Goal: Information Seeking & Learning: Check status

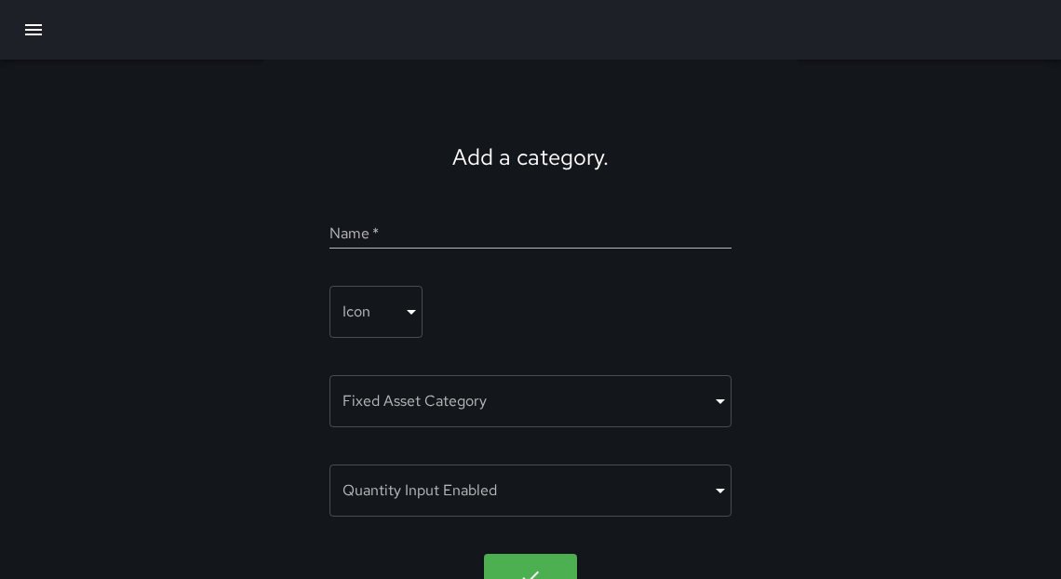
click at [35, 35] on icon "button" at bounding box center [33, 30] width 22 height 22
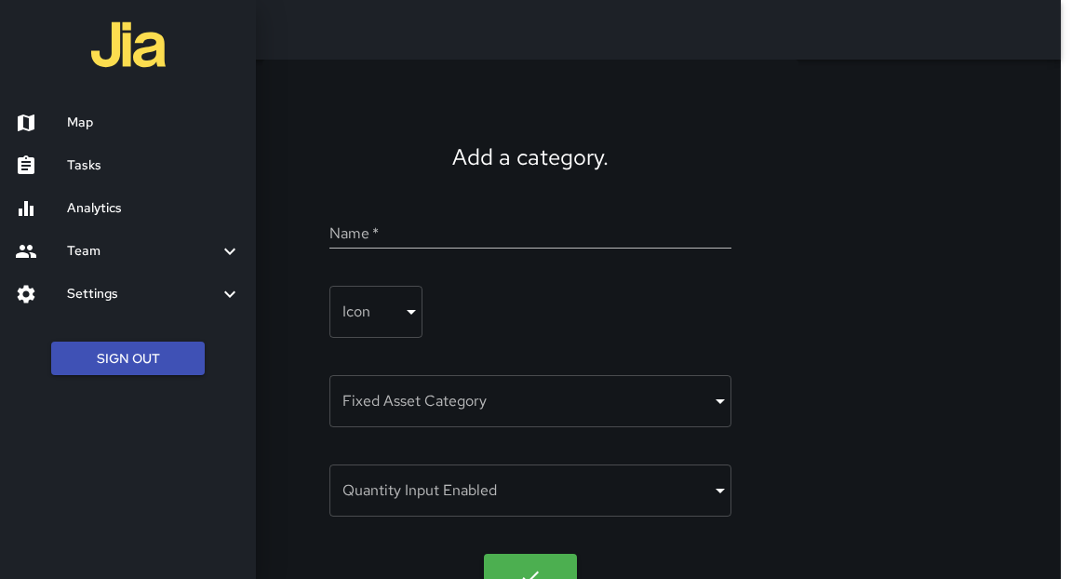
click at [85, 165] on h6 "Tasks" at bounding box center [154, 165] width 174 height 20
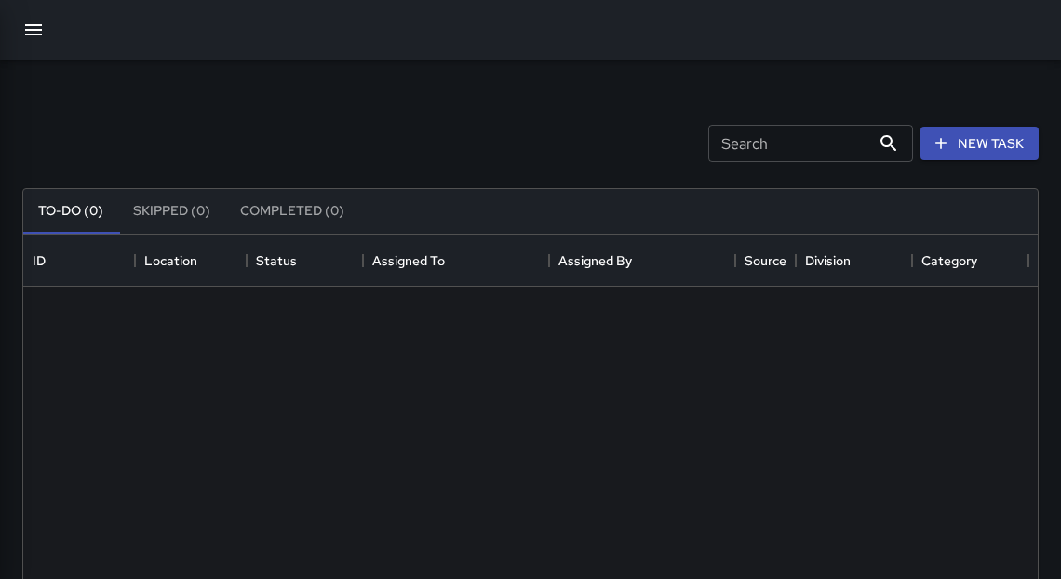
scroll to position [777, 1003]
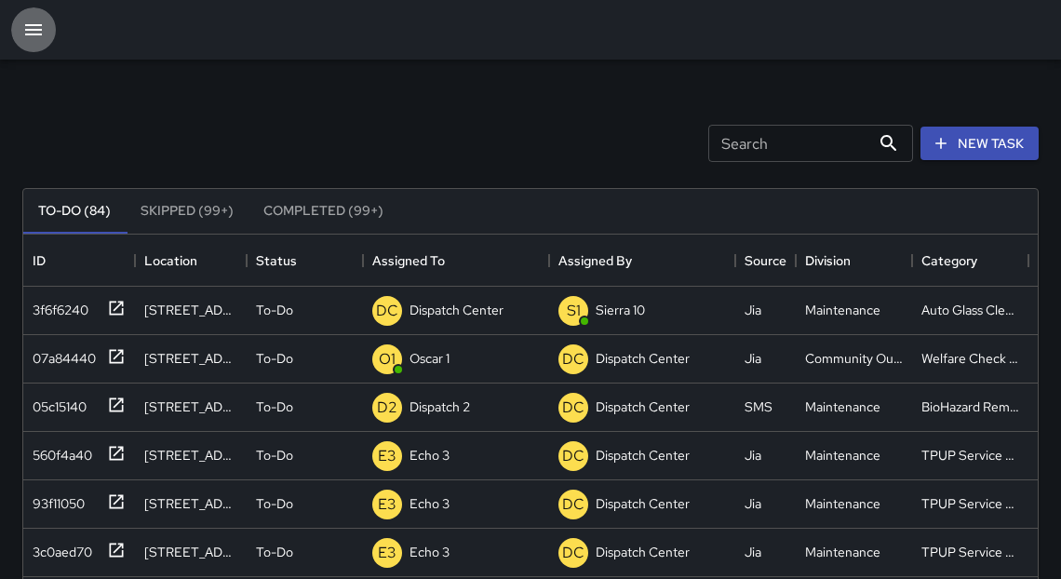
click at [40, 33] on icon "button" at bounding box center [33, 30] width 22 height 22
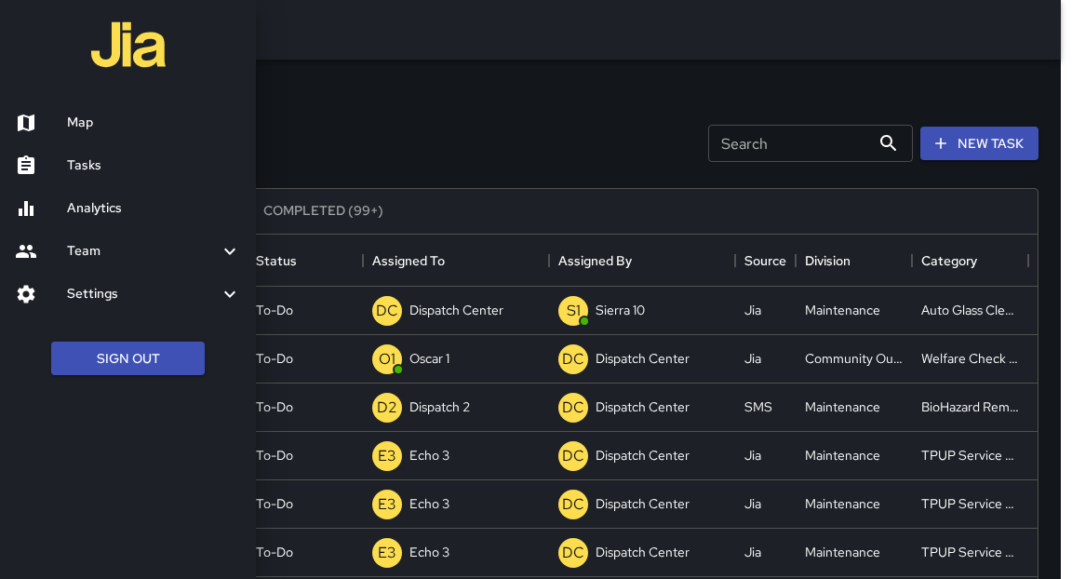
click at [98, 129] on h6 "Map" at bounding box center [154, 123] width 174 height 20
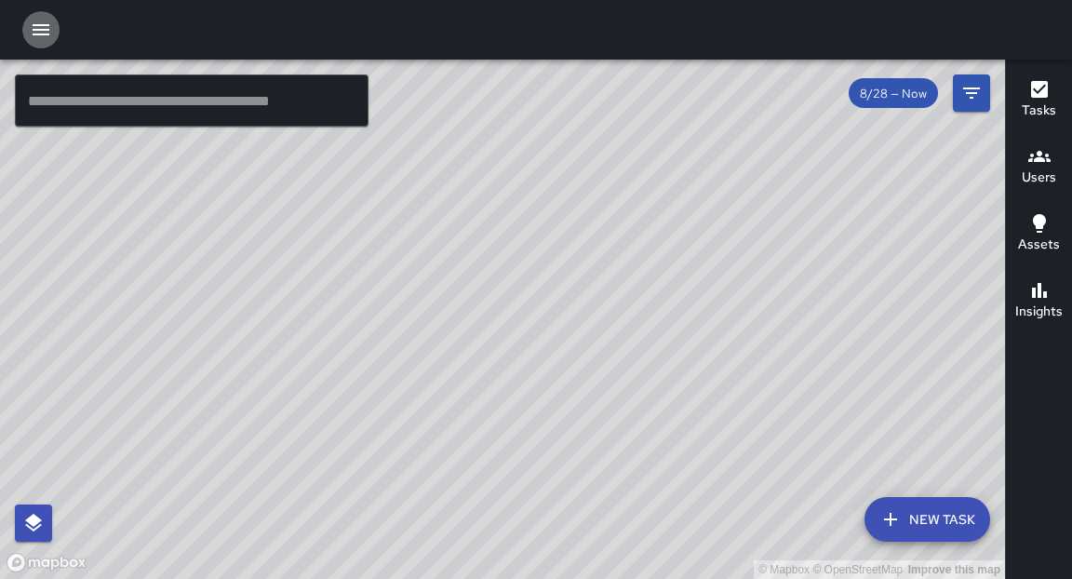
click at [40, 33] on icon "button" at bounding box center [41, 30] width 22 height 22
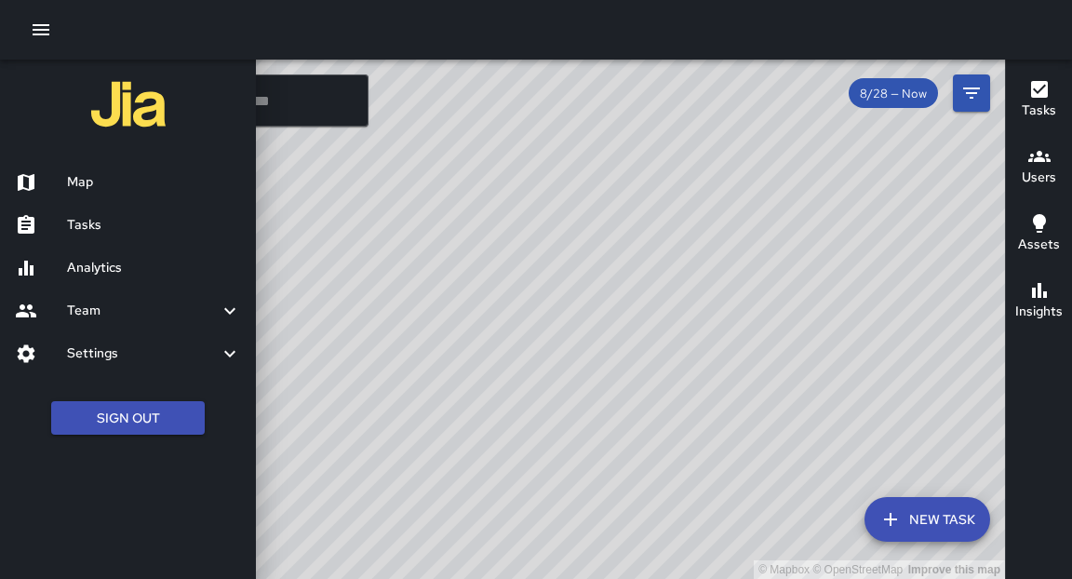
click at [104, 272] on h6 "Analytics" at bounding box center [154, 268] width 174 height 20
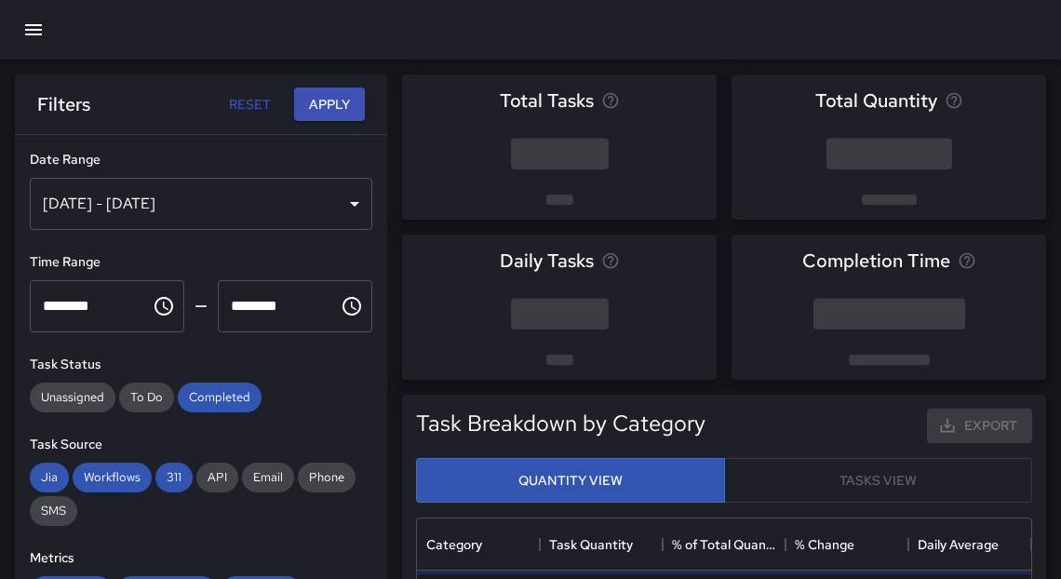
scroll to position [545, 603]
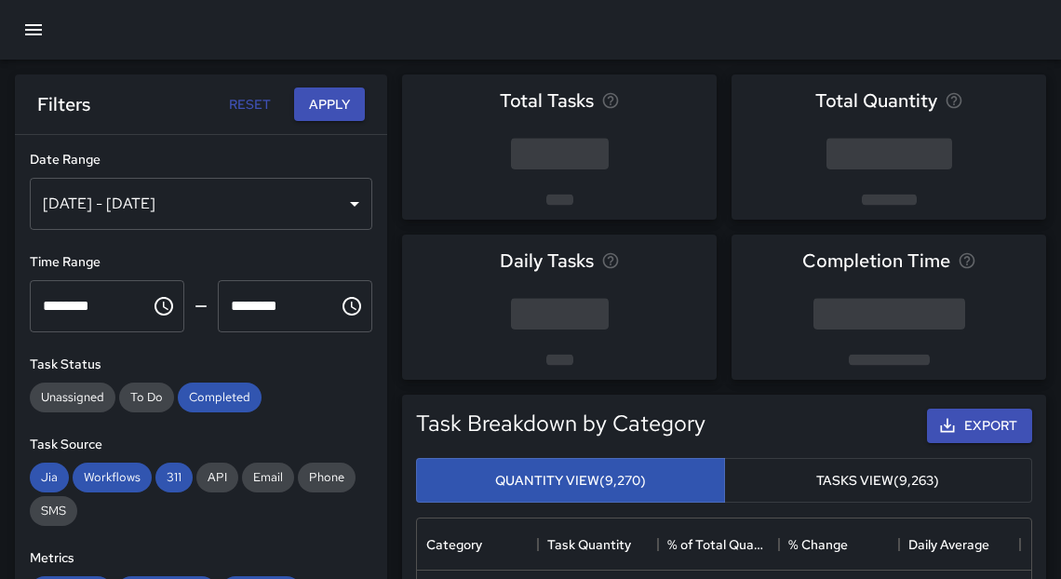
click at [330, 200] on div "[DATE] - [DATE]" at bounding box center [201, 204] width 342 height 52
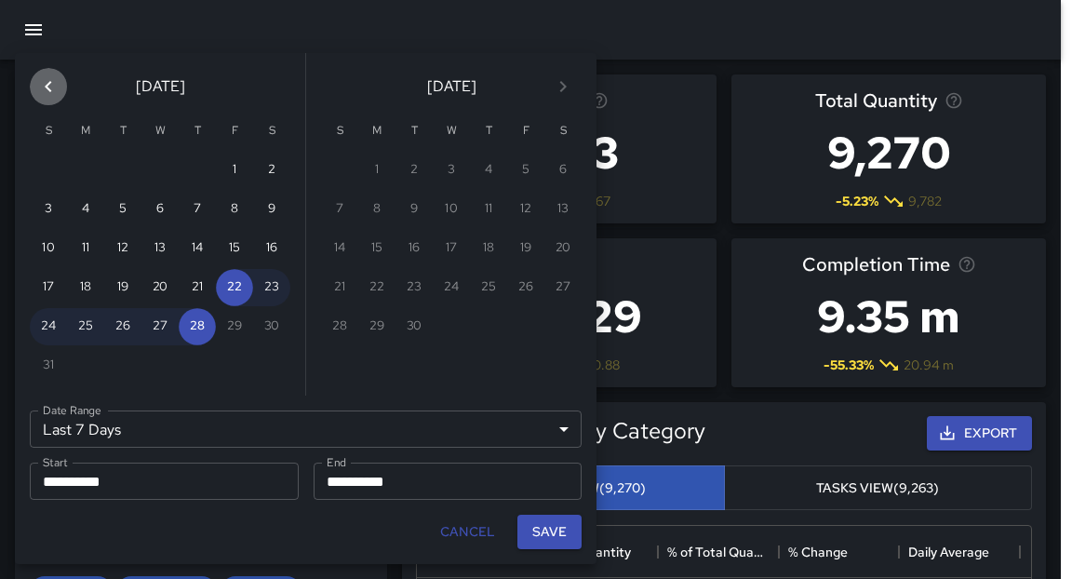
click at [59, 88] on icon "Previous month" at bounding box center [48, 86] width 22 height 22
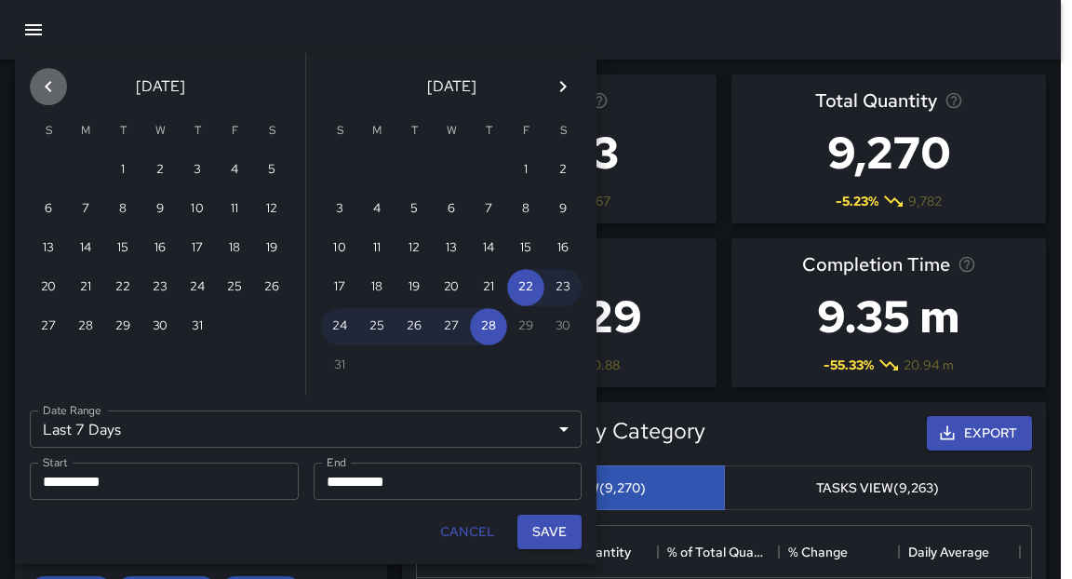
click at [59, 88] on icon "Previous month" at bounding box center [48, 86] width 22 height 22
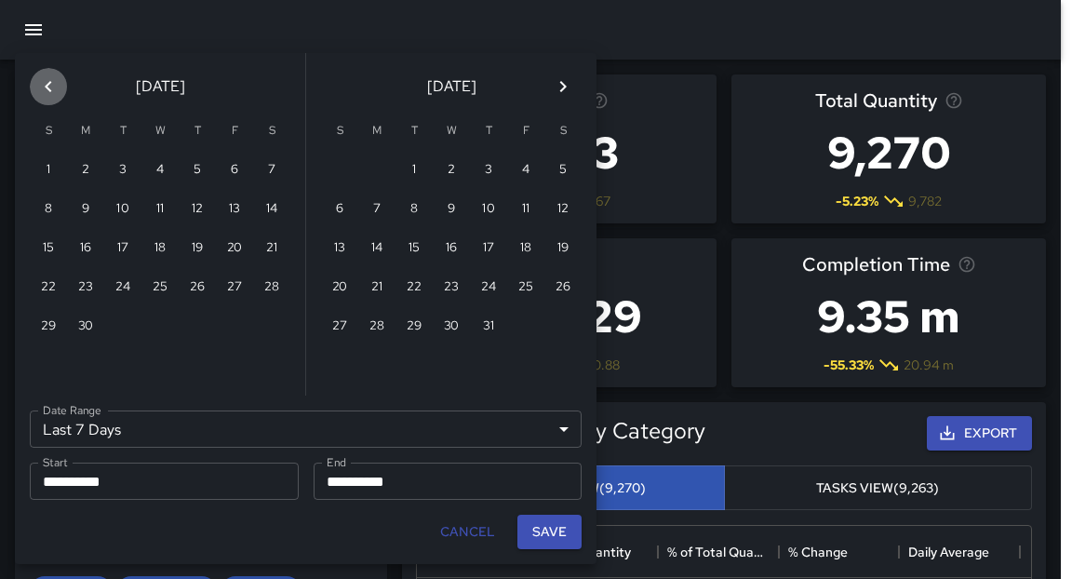
click at [59, 88] on icon "Previous month" at bounding box center [48, 86] width 22 height 22
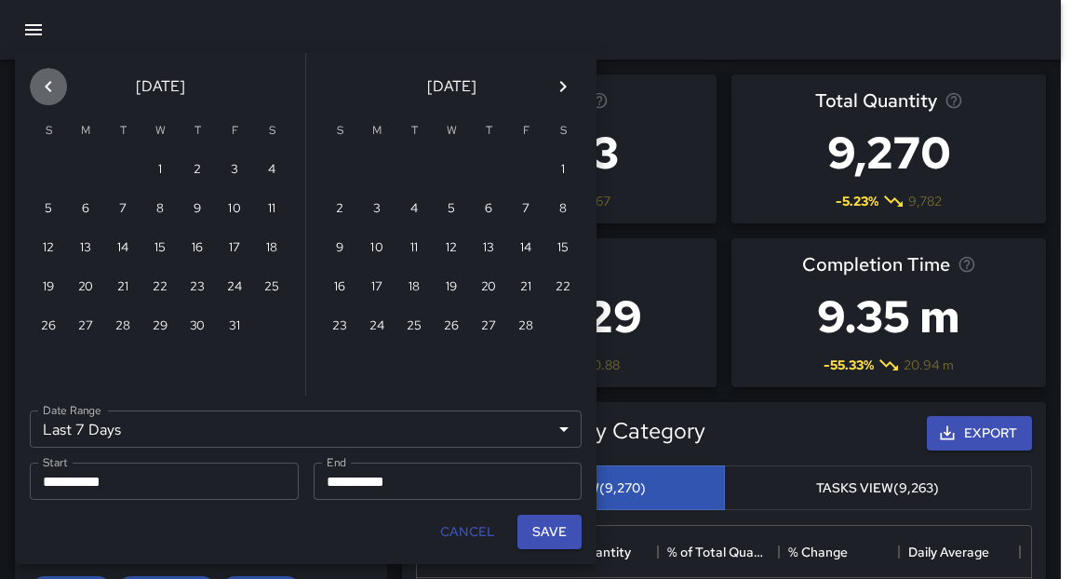
click at [59, 88] on icon "Previous month" at bounding box center [48, 86] width 22 height 22
click at [59, 93] on icon "Previous month" at bounding box center [48, 86] width 22 height 22
click at [89, 331] on button "30" at bounding box center [85, 326] width 37 height 37
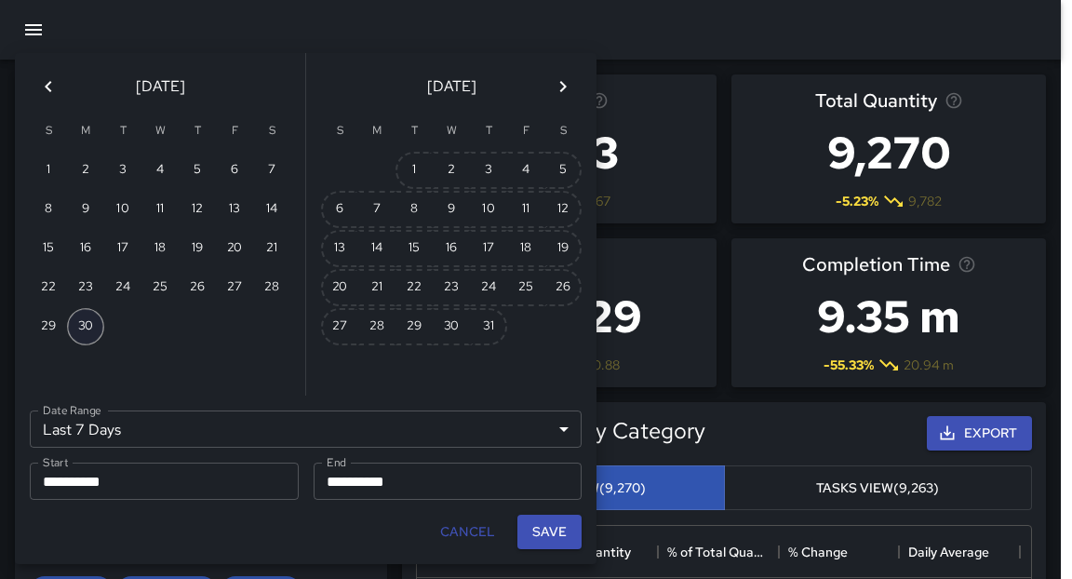
type input "******"
type input "**********"
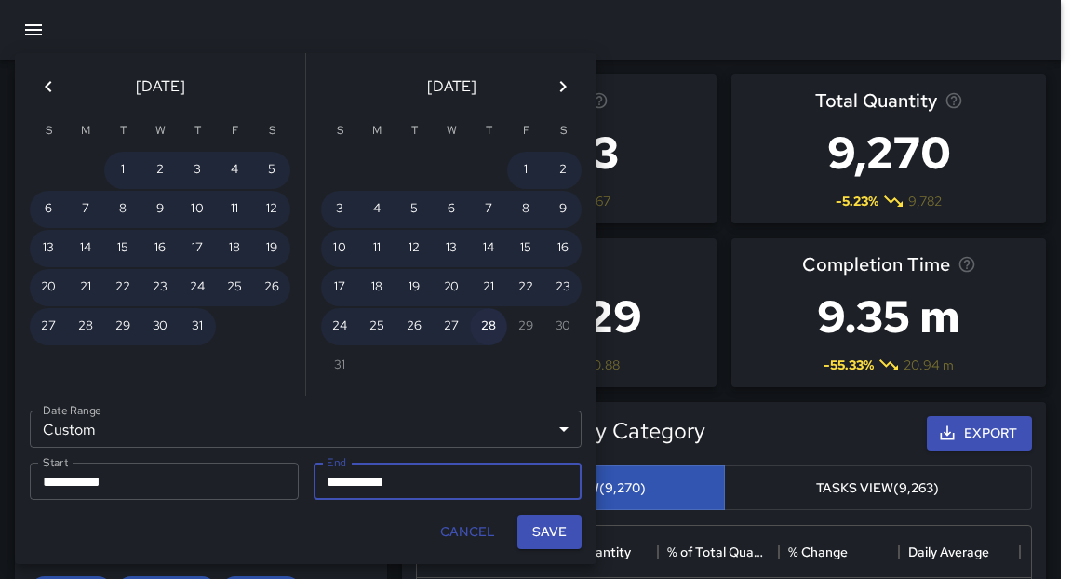
click at [487, 330] on button "28" at bounding box center [488, 326] width 37 height 37
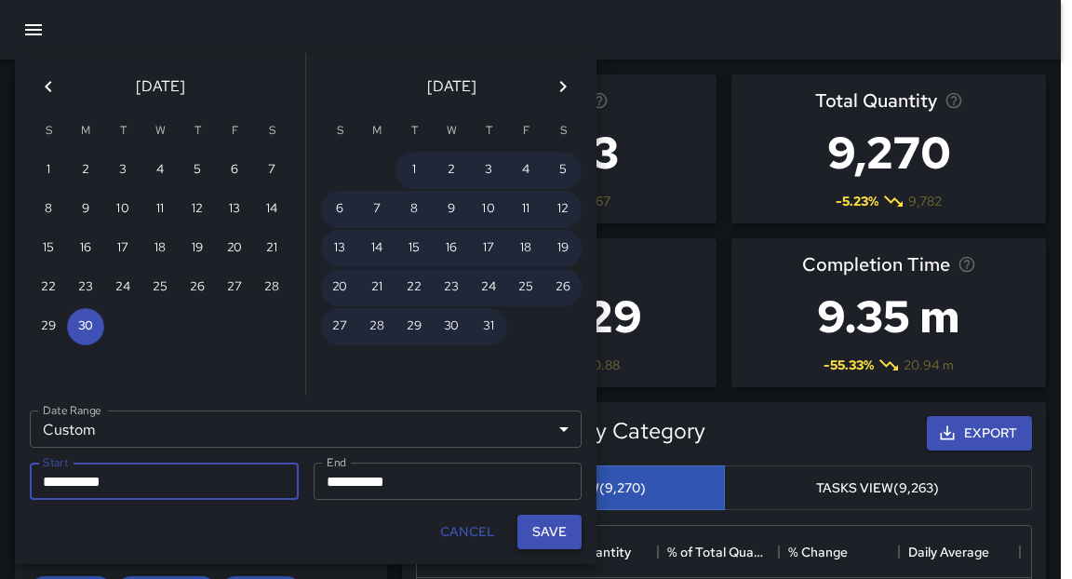
click at [557, 536] on button "Save" at bounding box center [549, 531] width 64 height 34
type input "**********"
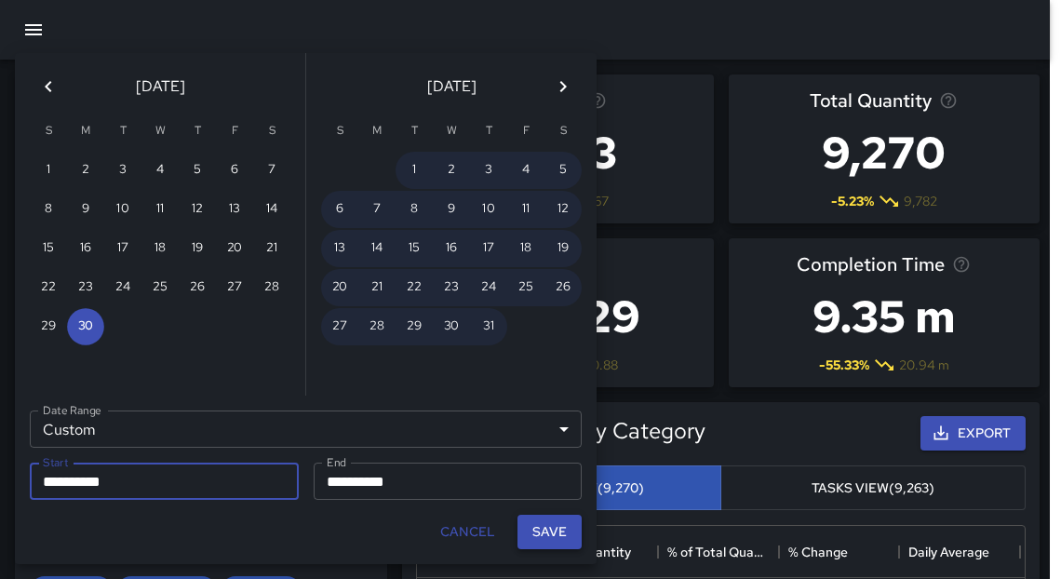
scroll to position [11, 11]
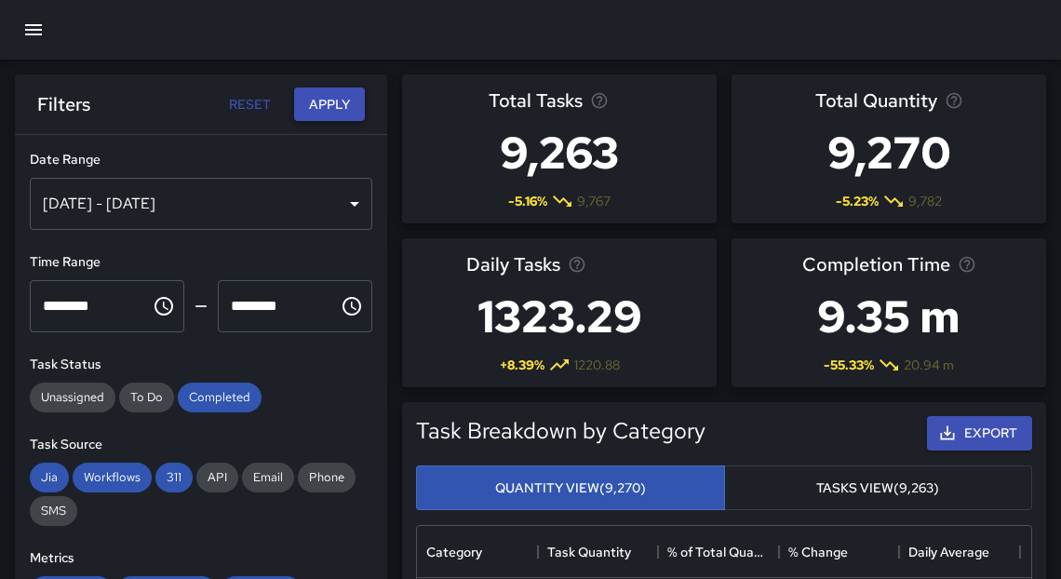
click at [335, 107] on button "Apply" at bounding box center [329, 104] width 71 height 34
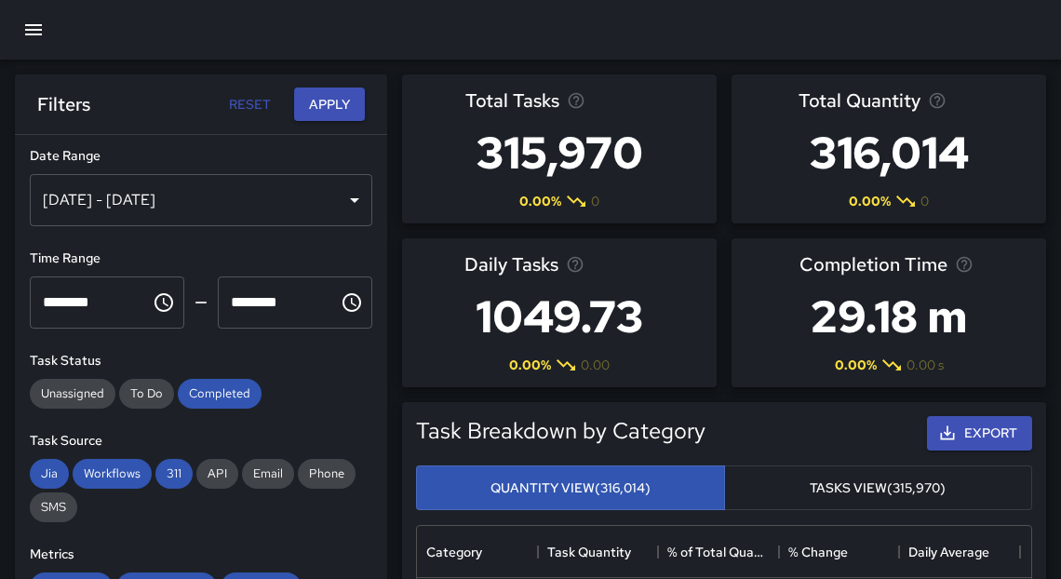
scroll to position [7, 0]
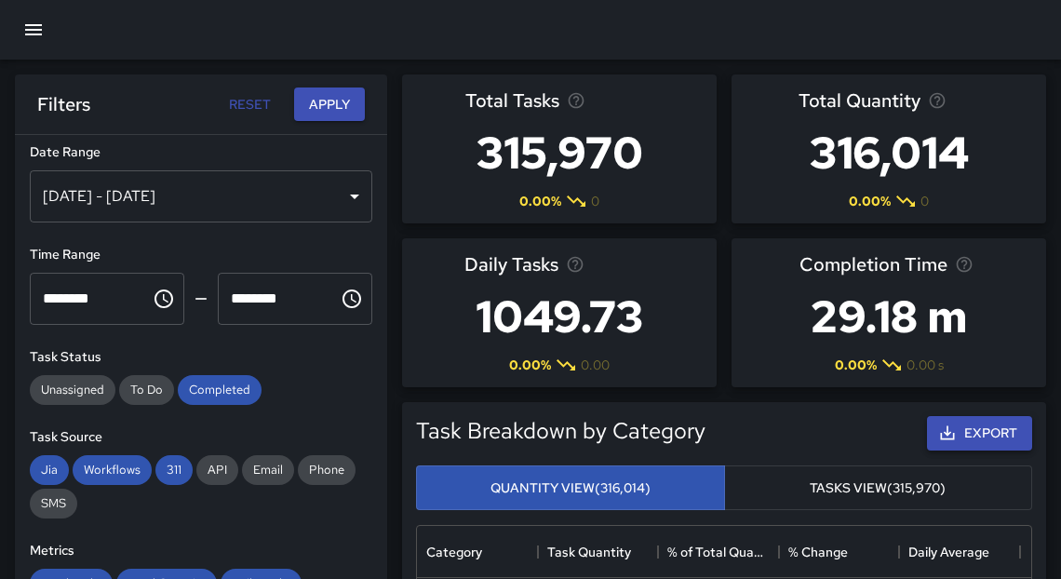
click at [950, 436] on icon "button" at bounding box center [947, 432] width 19 height 19
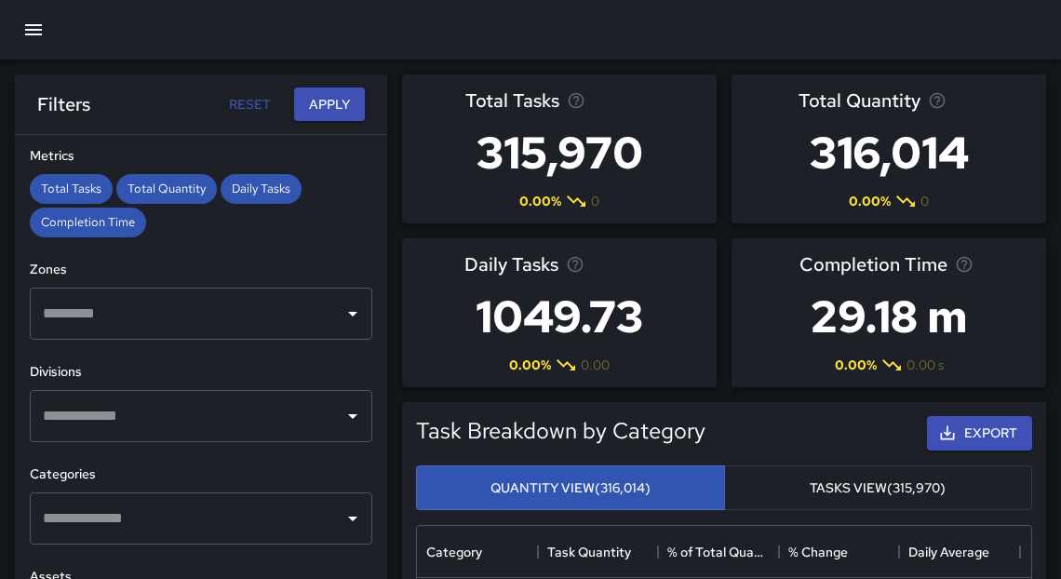
scroll to position [405, 0]
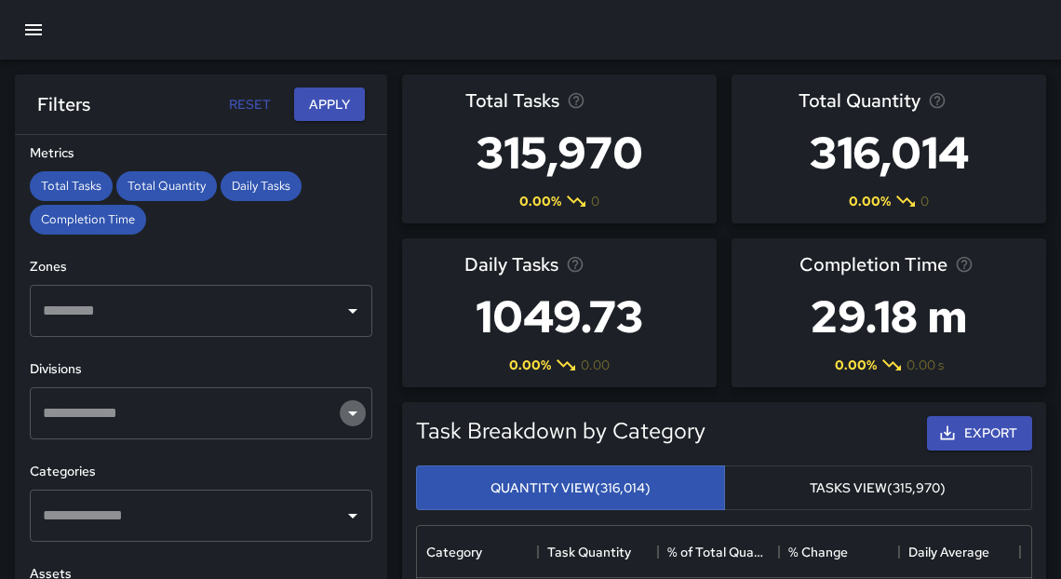
click at [346, 412] on icon "Open" at bounding box center [352, 413] width 22 height 22
click at [212, 459] on div "**********" at bounding box center [201, 394] width 372 height 518
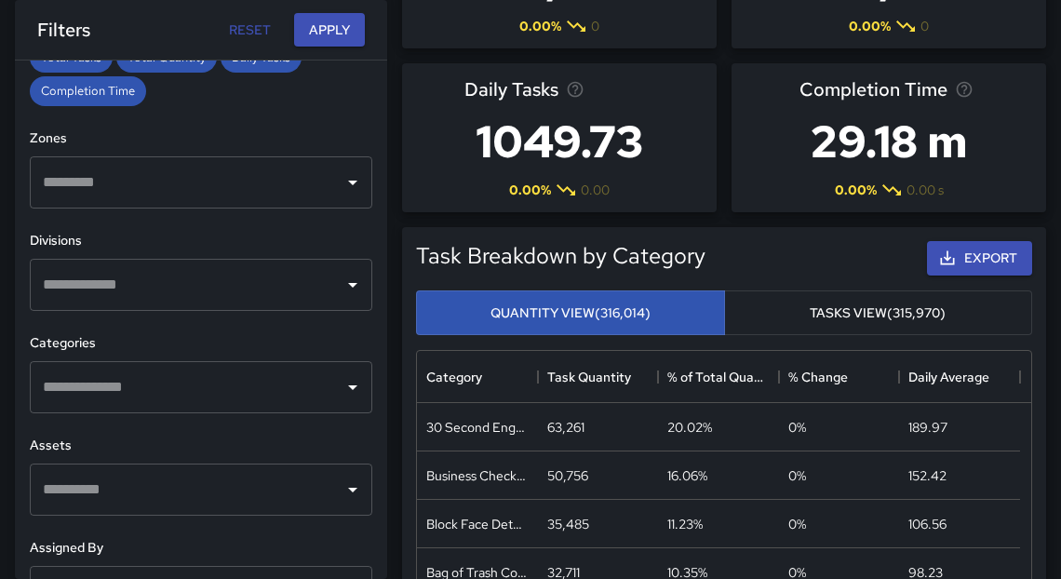
scroll to position [614, 0]
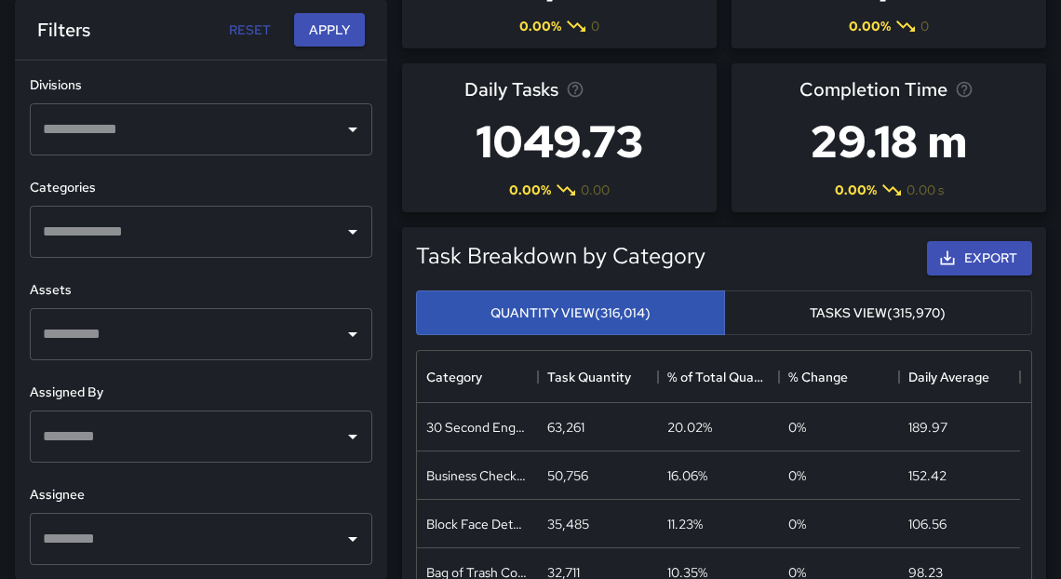
click at [347, 441] on icon "Open" at bounding box center [352, 436] width 22 height 22
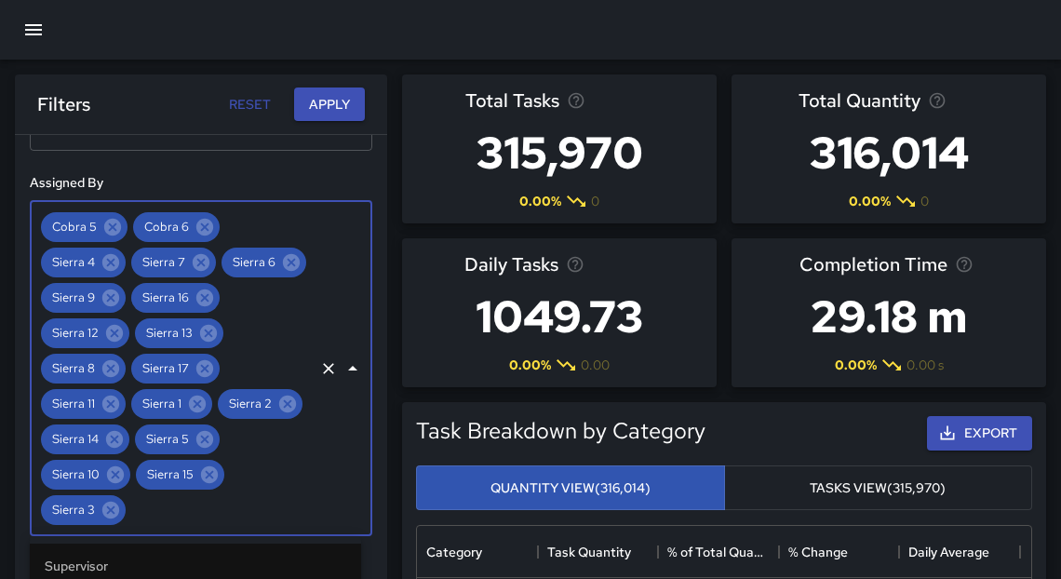
scroll to position [932, 0]
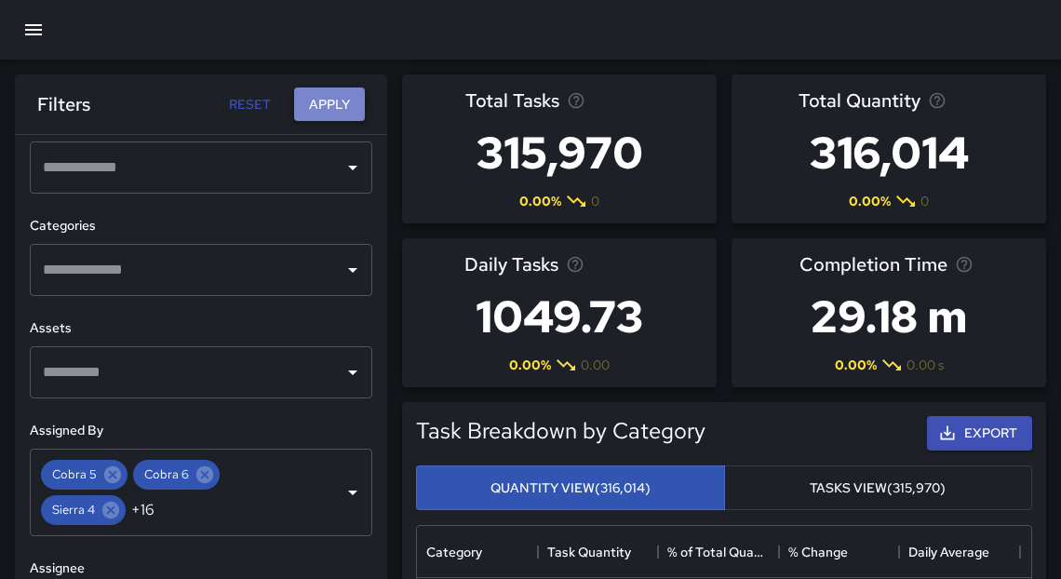
click at [336, 96] on button "Apply" at bounding box center [329, 104] width 71 height 34
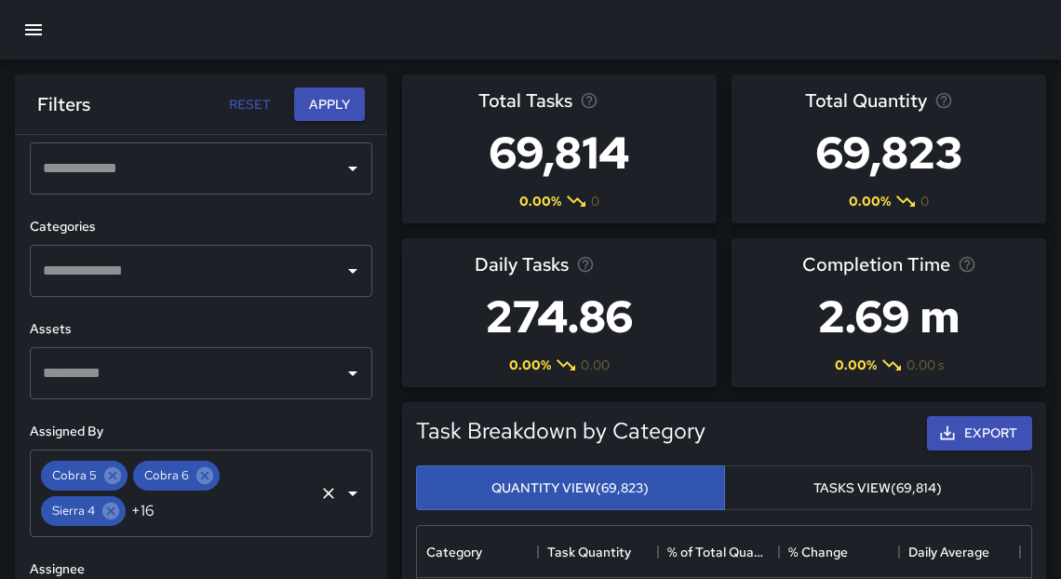
click at [227, 516] on div "Cobra 5 Cobra 6 Sierra 4 +16 ​" at bounding box center [201, 492] width 342 height 87
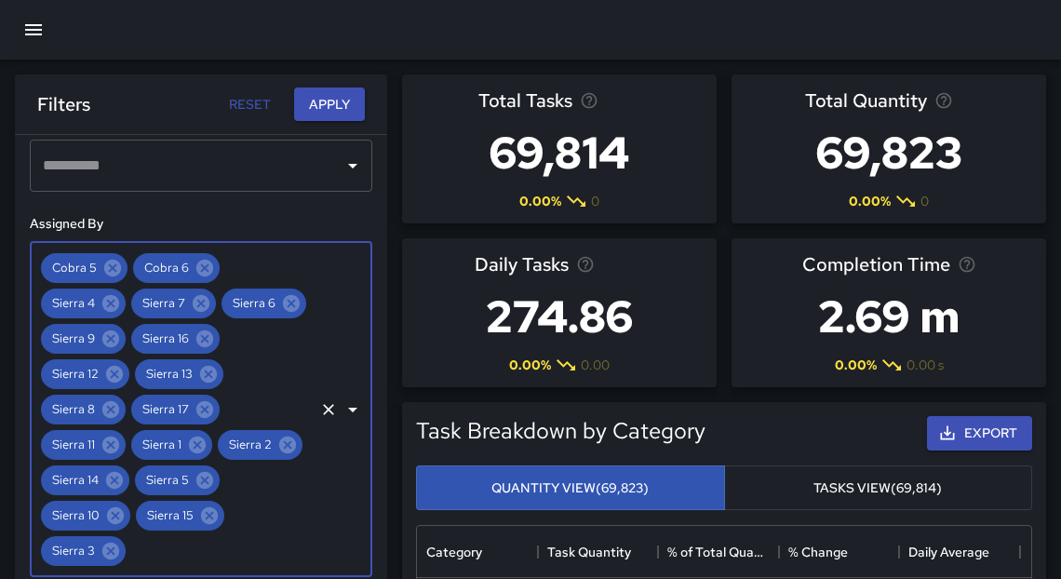
scroll to position [932, 0]
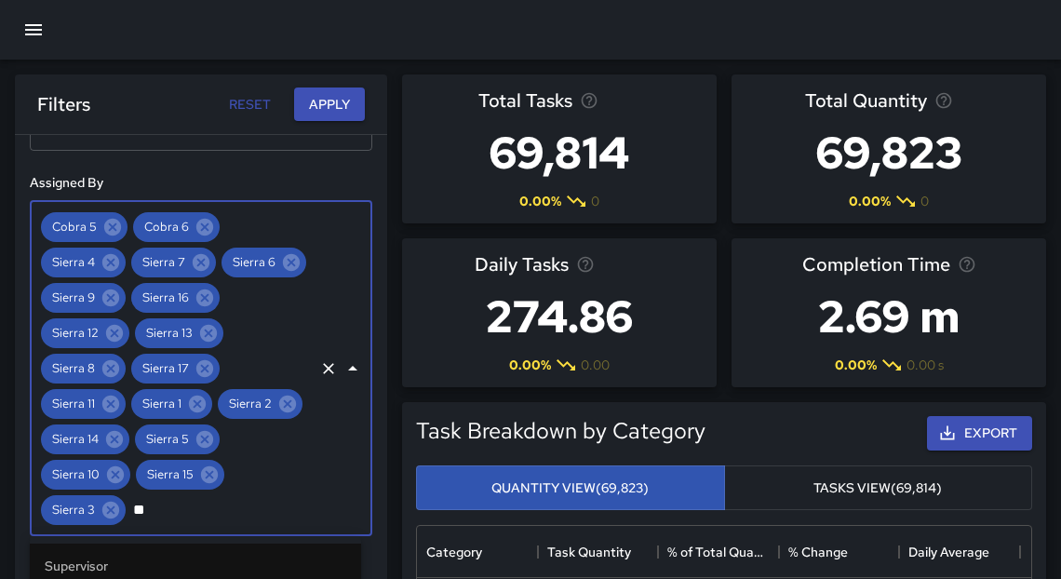
type input "***"
type input "********"
click at [346, 357] on icon "Close" at bounding box center [352, 368] width 22 height 22
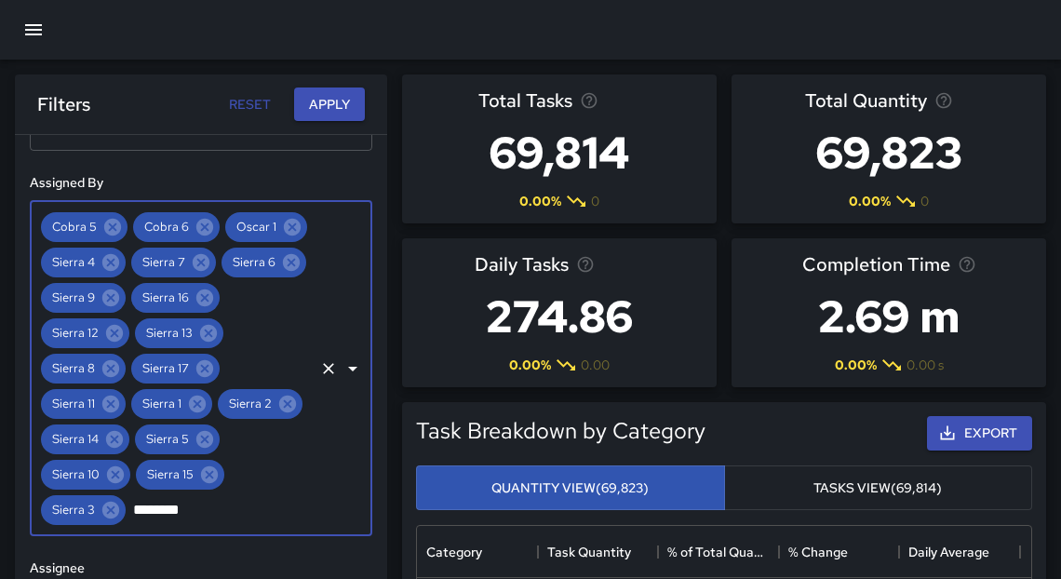
scroll to position [932, 0]
click at [306, 510] on div "Cobra 5 Cobra 6 Oscar 1 Sierra 4 Sierra 7 Sierra 6 Sierra 9 Sierra 16 Sierra 12…" at bounding box center [201, 368] width 342 height 335
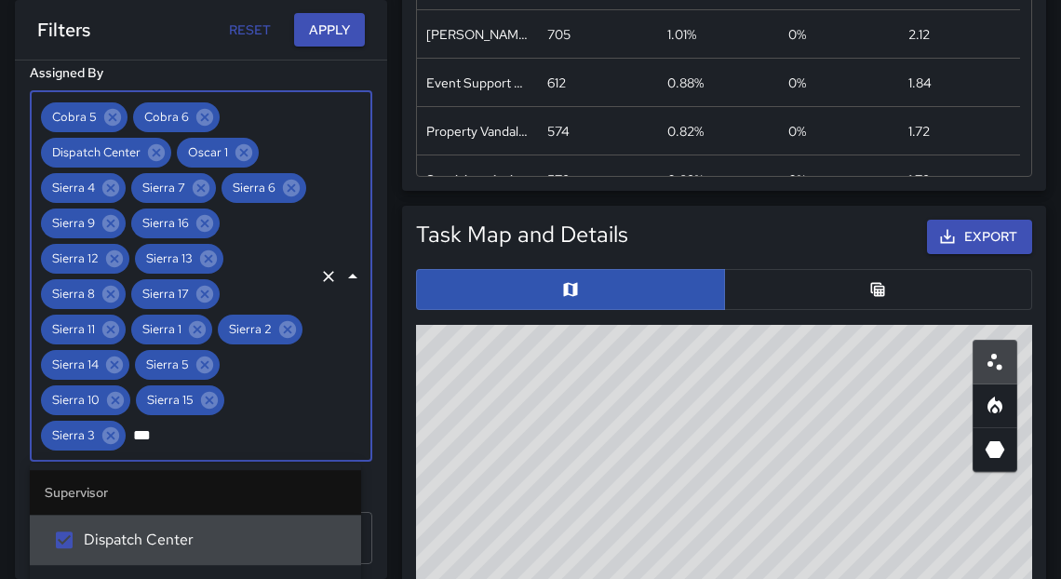
scroll to position [888, 0]
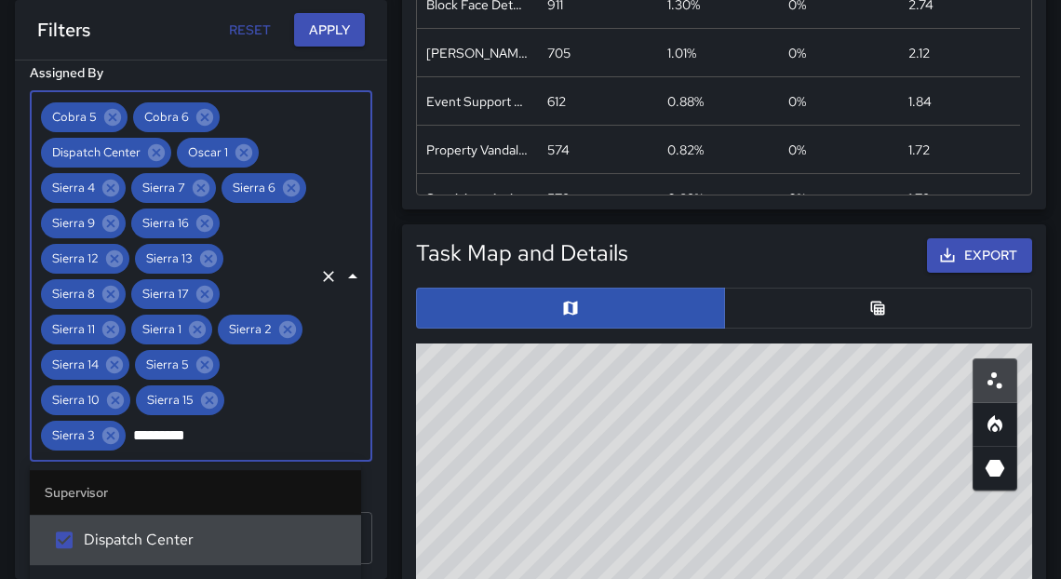
type input "**********"
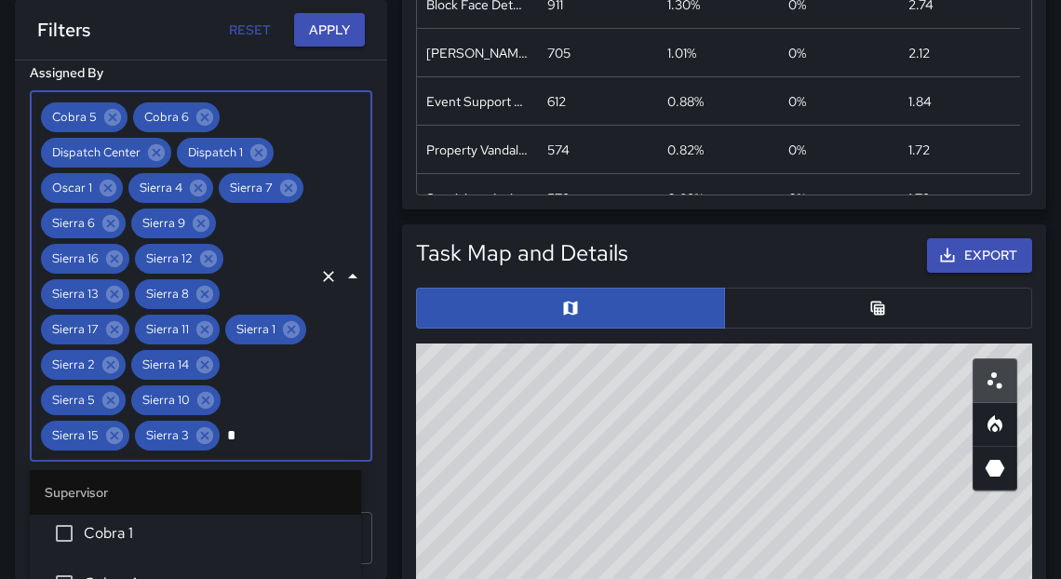
scroll to position [0, 0]
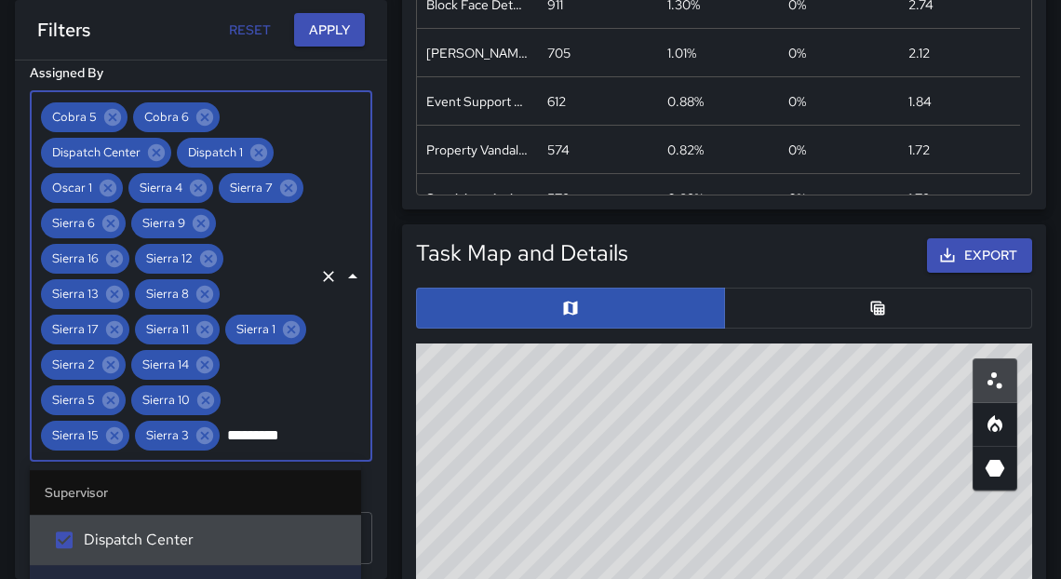
type input "**********"
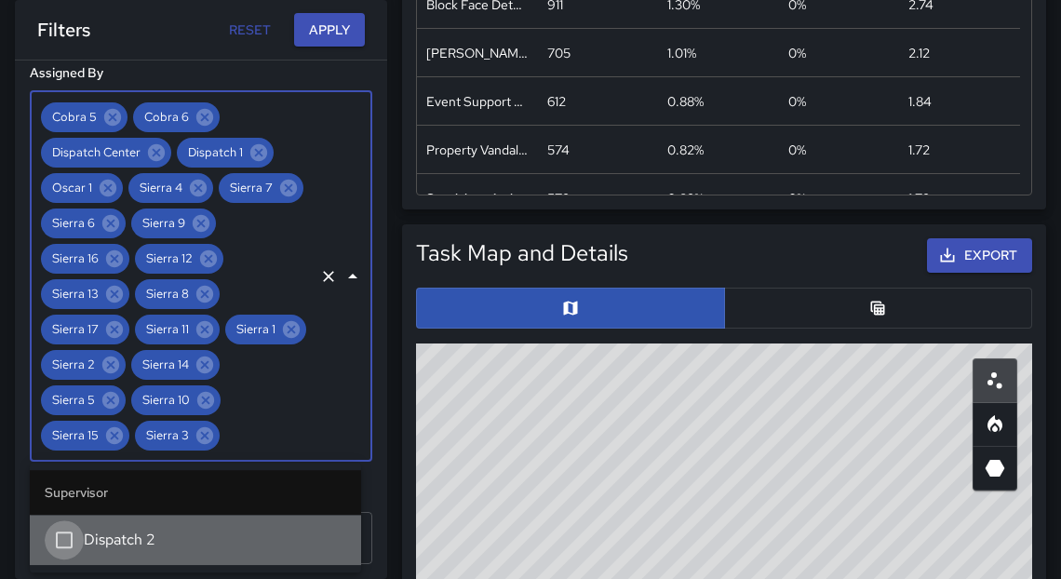
scroll to position [157, 0]
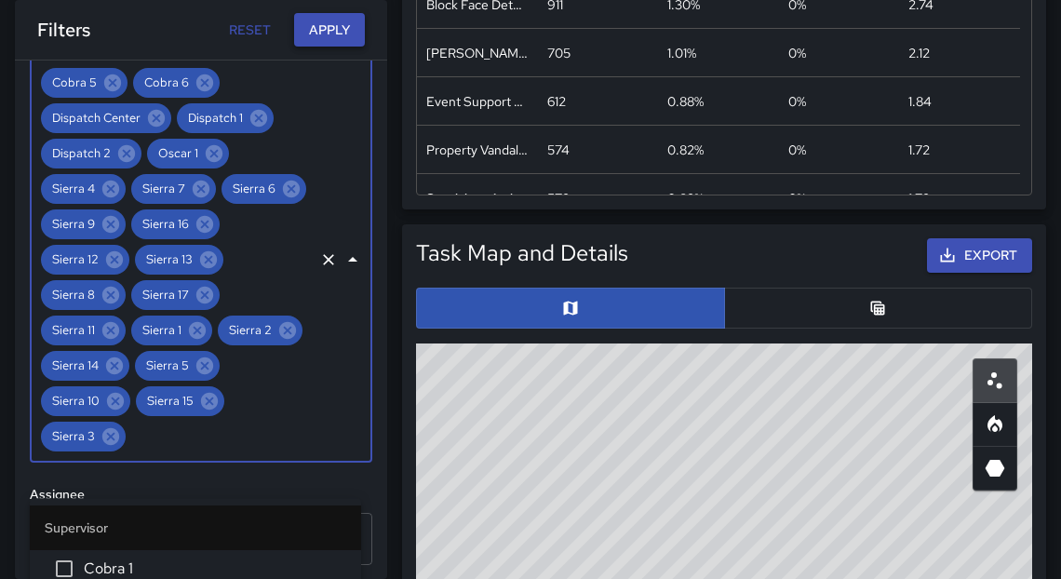
click at [325, 40] on button "Apply" at bounding box center [329, 30] width 71 height 34
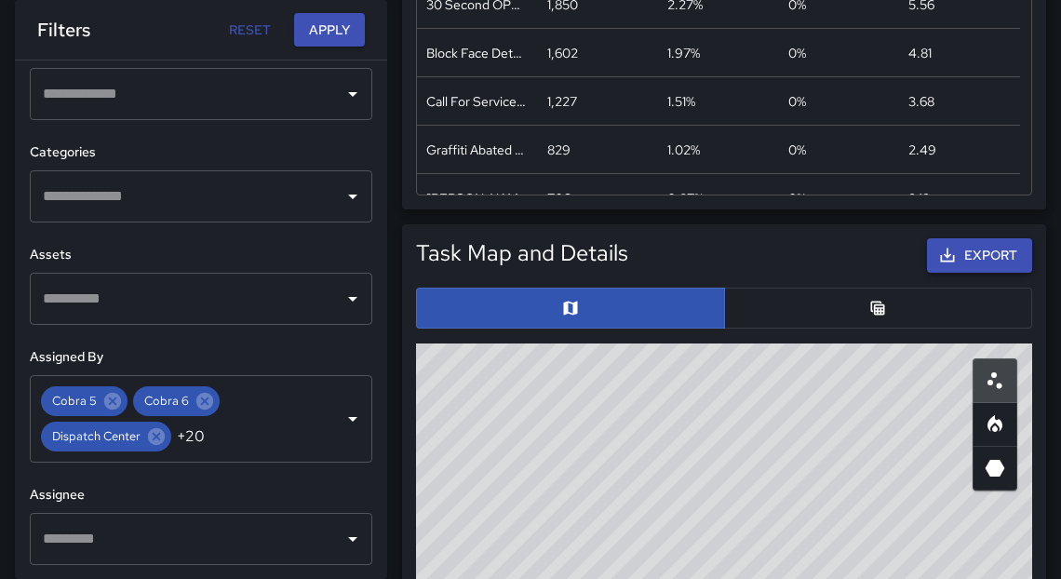
click at [958, 255] on button "Export" at bounding box center [979, 255] width 105 height 34
